Goal: Find contact information: Find contact information

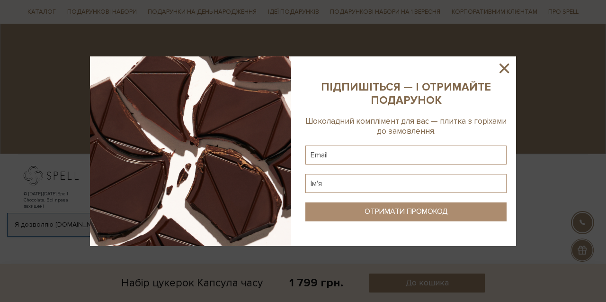
scroll to position [850, 0]
click at [500, 70] on icon at bounding box center [504, 68] width 16 height 16
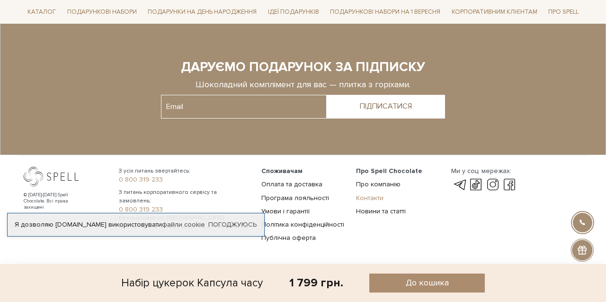
click at [367, 196] on link "Контакти" at bounding box center [369, 198] width 27 height 8
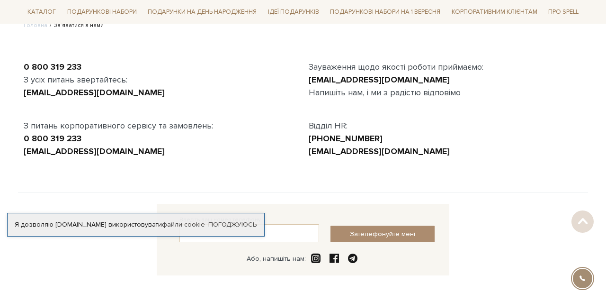
scroll to position [85, 0]
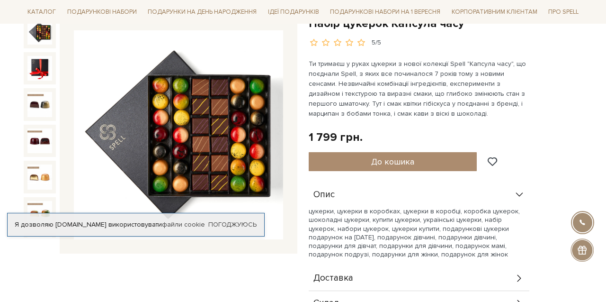
scroll to position [108, 0]
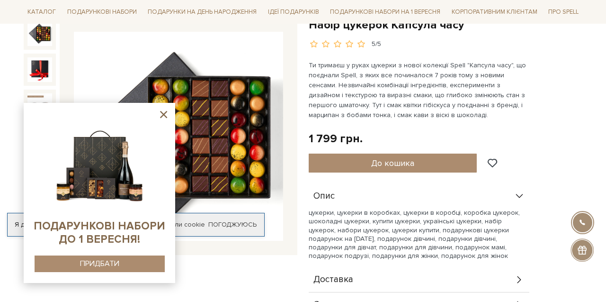
click at [166, 112] on icon at bounding box center [163, 114] width 7 height 7
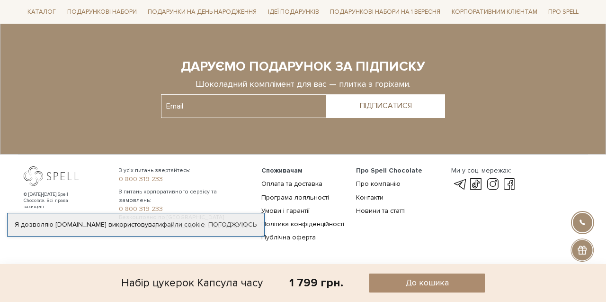
scroll to position [850, 0]
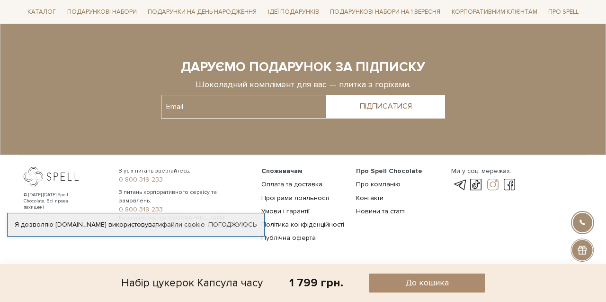
click at [493, 186] on link at bounding box center [493, 184] width 16 height 11
